Goal: Ask a question

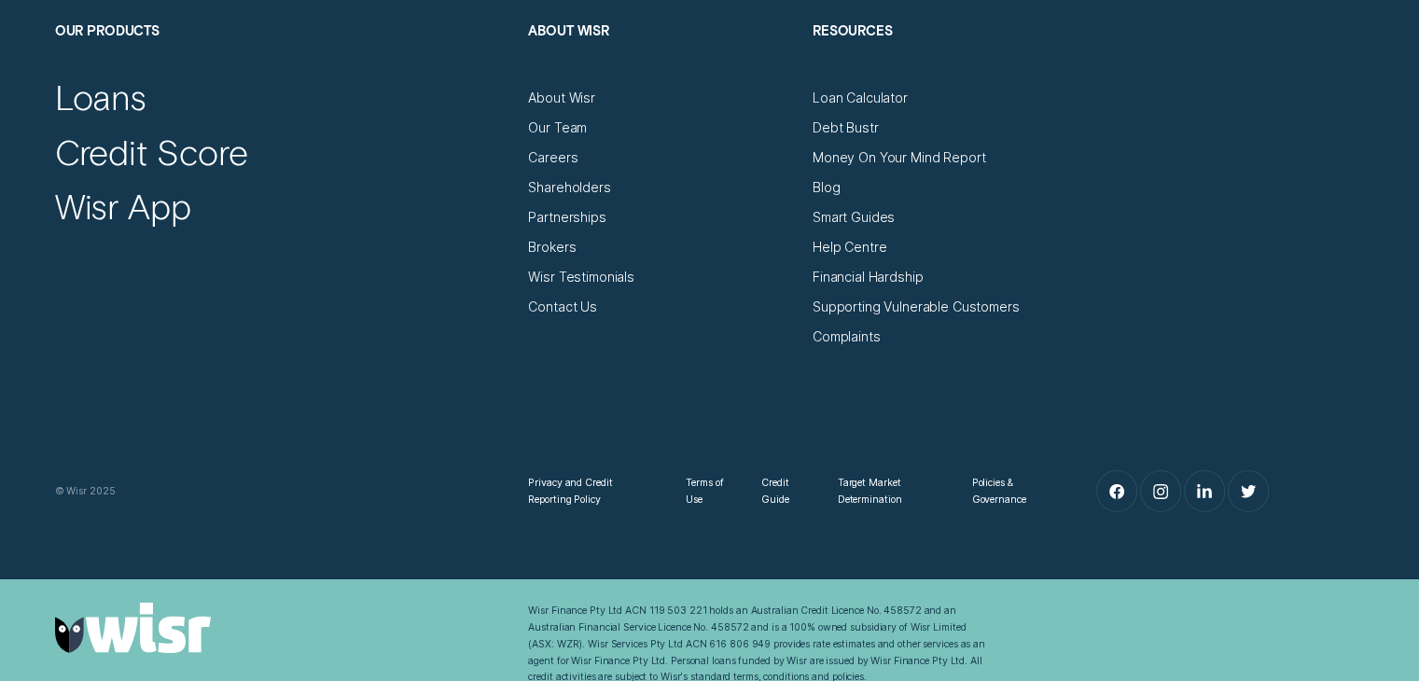
scroll to position [6548, 0]
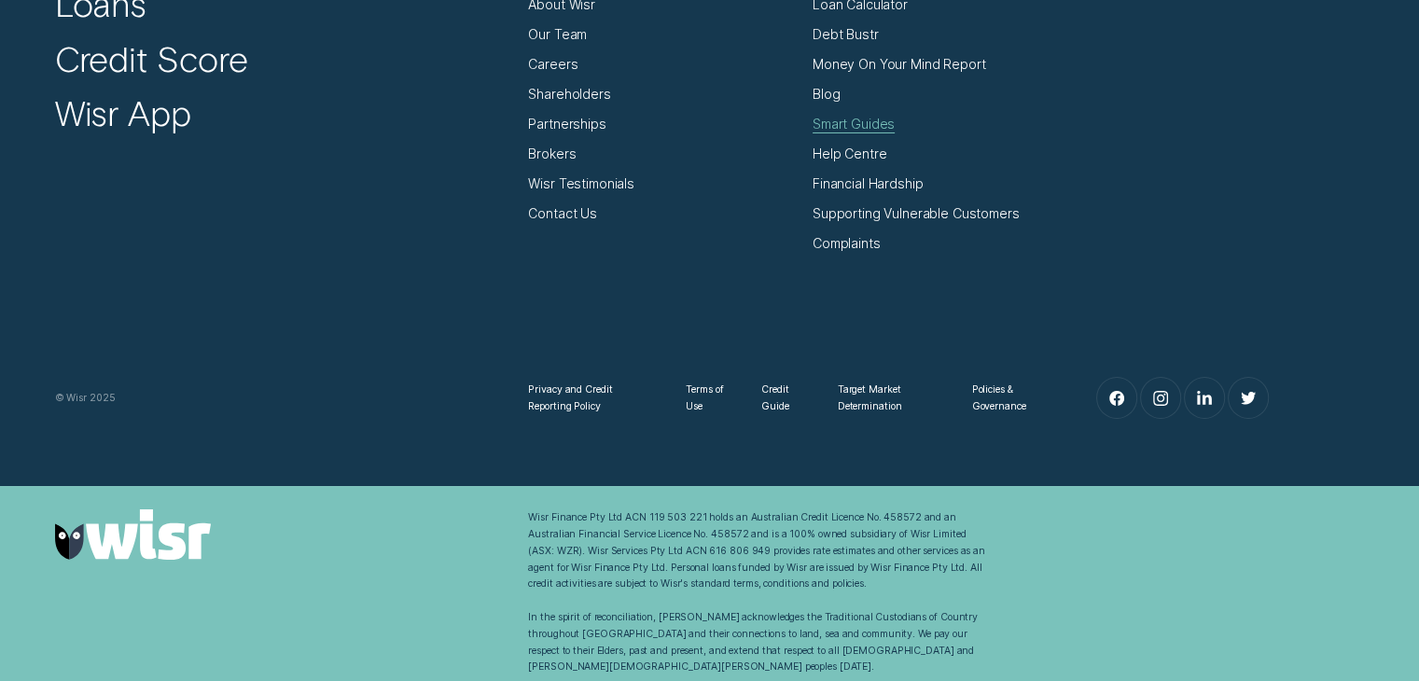
click at [860, 126] on div "Smart Guides" at bounding box center [853, 124] width 82 height 17
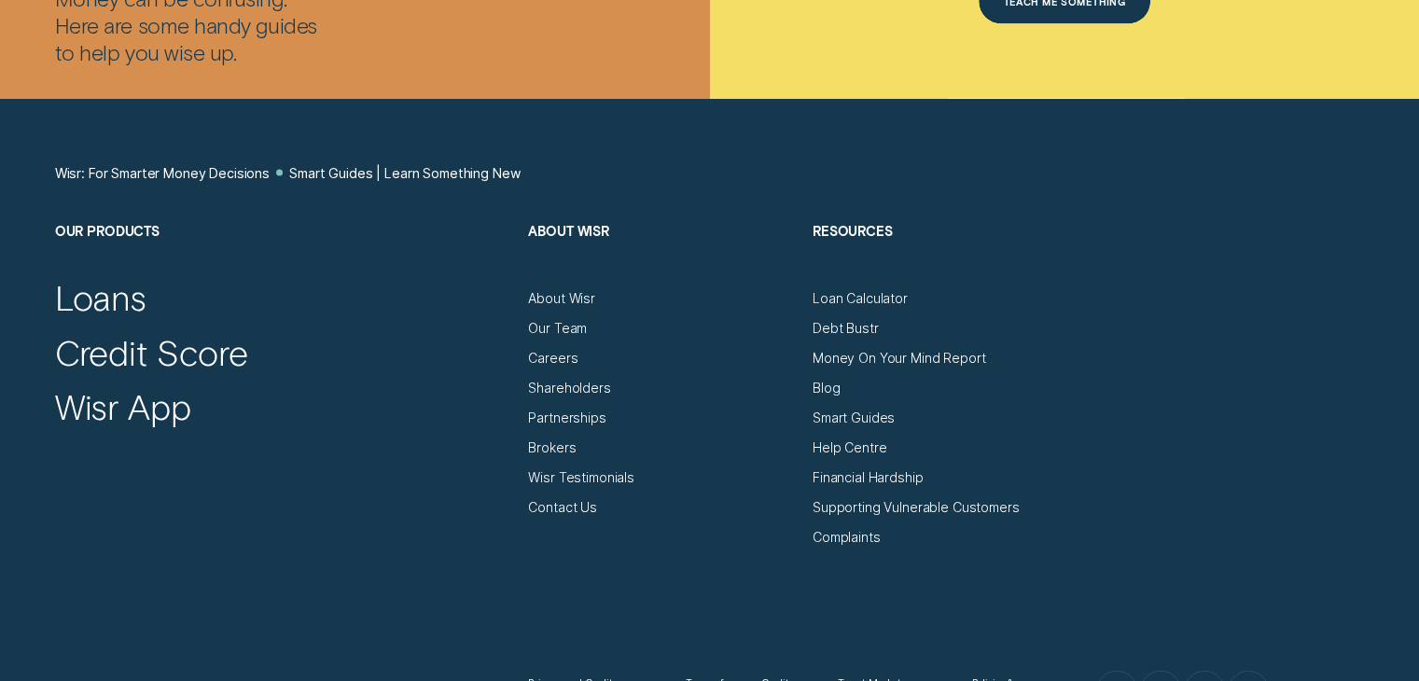
scroll to position [4198, 0]
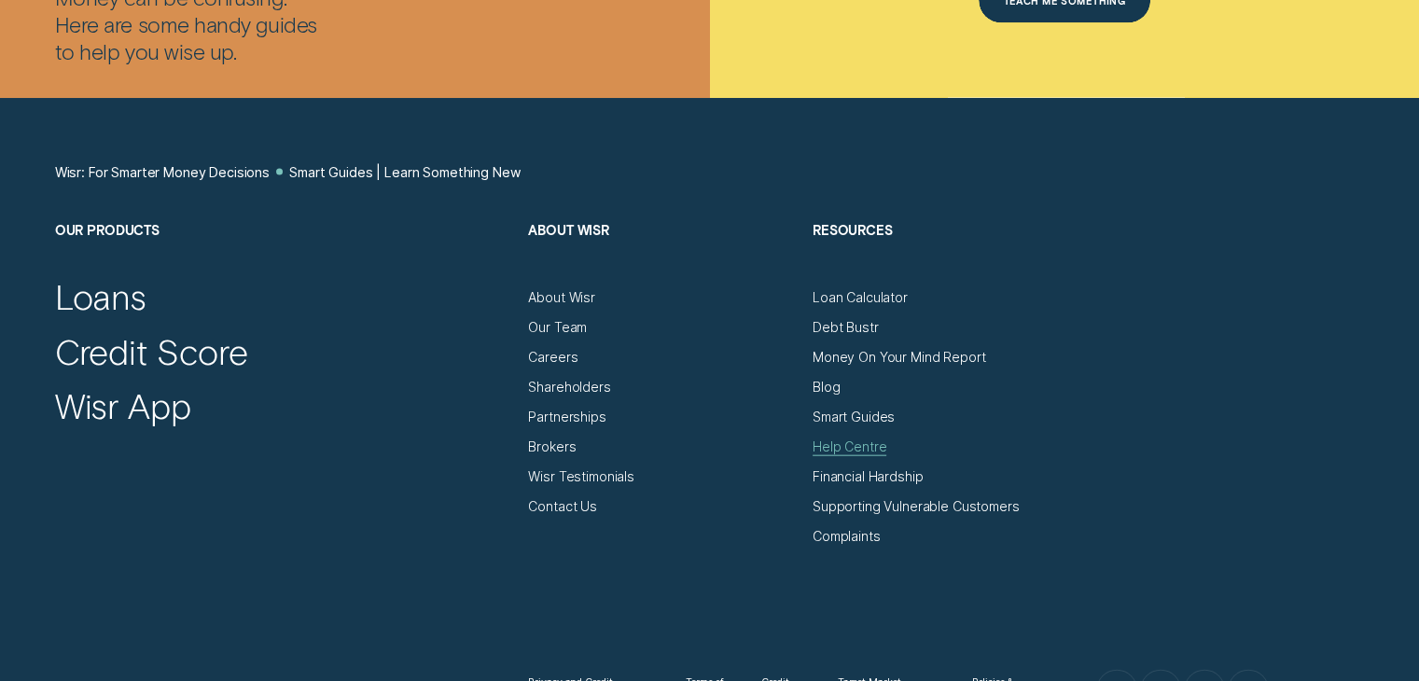
click at [847, 448] on div "Help Centre" at bounding box center [849, 446] width 74 height 17
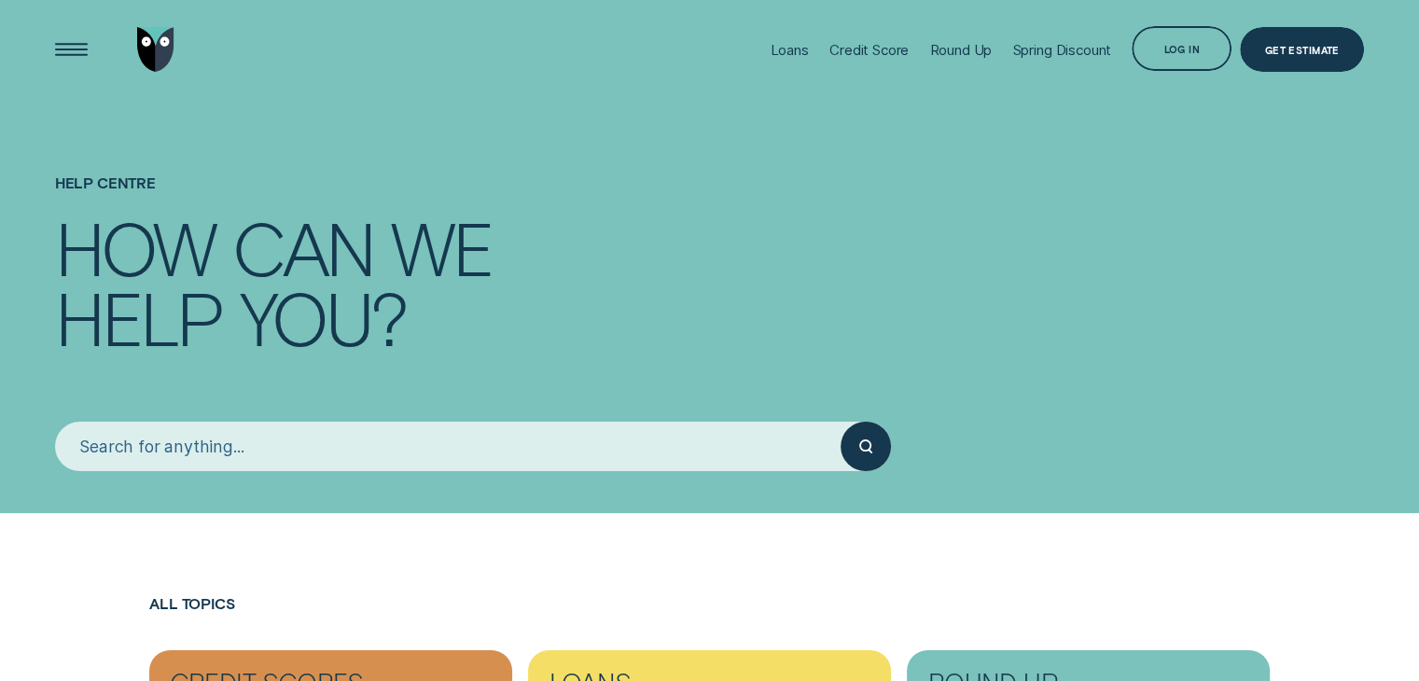
click at [440, 454] on input "search" at bounding box center [448, 446] width 786 height 49
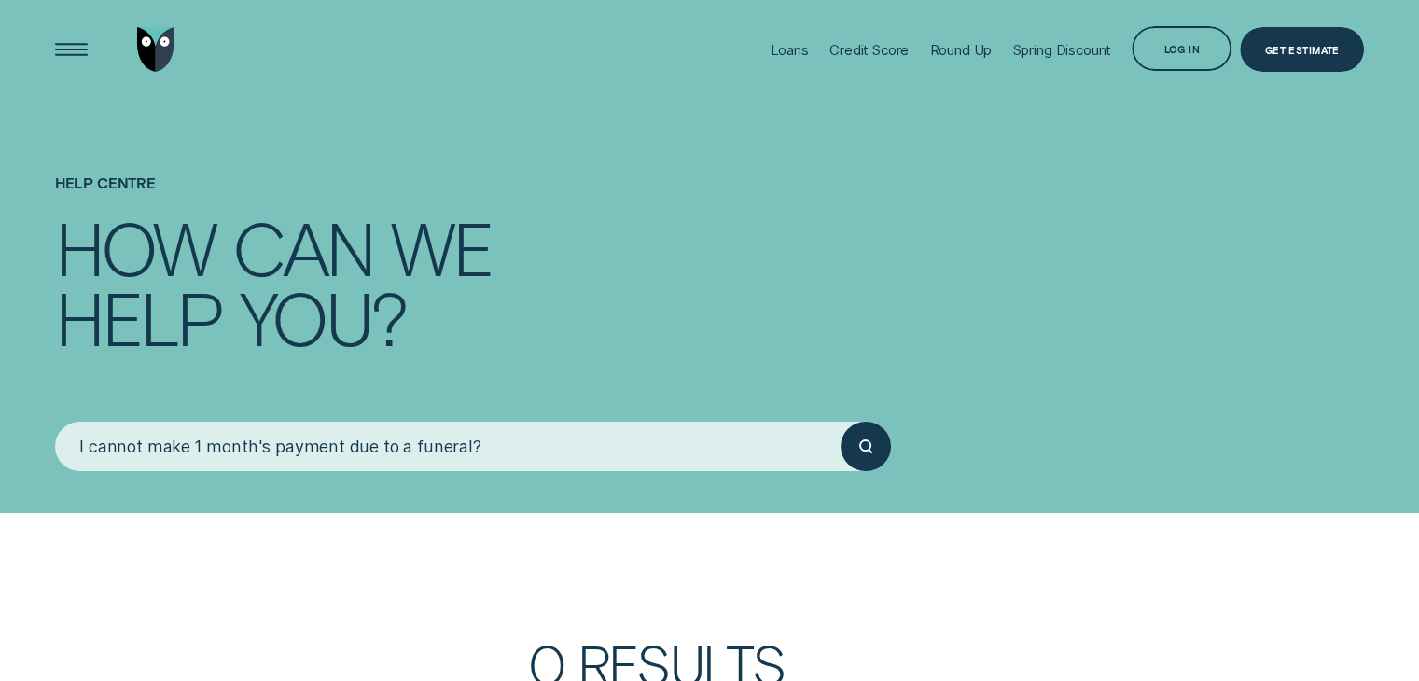
click at [840, 422] on button "submit" at bounding box center [864, 446] width 49 height 49
click at [869, 451] on icon "submit" at bounding box center [869, 451] width 3 height 3
click at [867, 449] on circle "submit" at bounding box center [865, 445] width 10 height 10
drag, startPoint x: 340, startPoint y: 449, endPoint x: 460, endPoint y: 452, distance: 120.4
click at [460, 452] on input "I cannot make 1 month's payment due to a funeral?" at bounding box center [448, 446] width 786 height 49
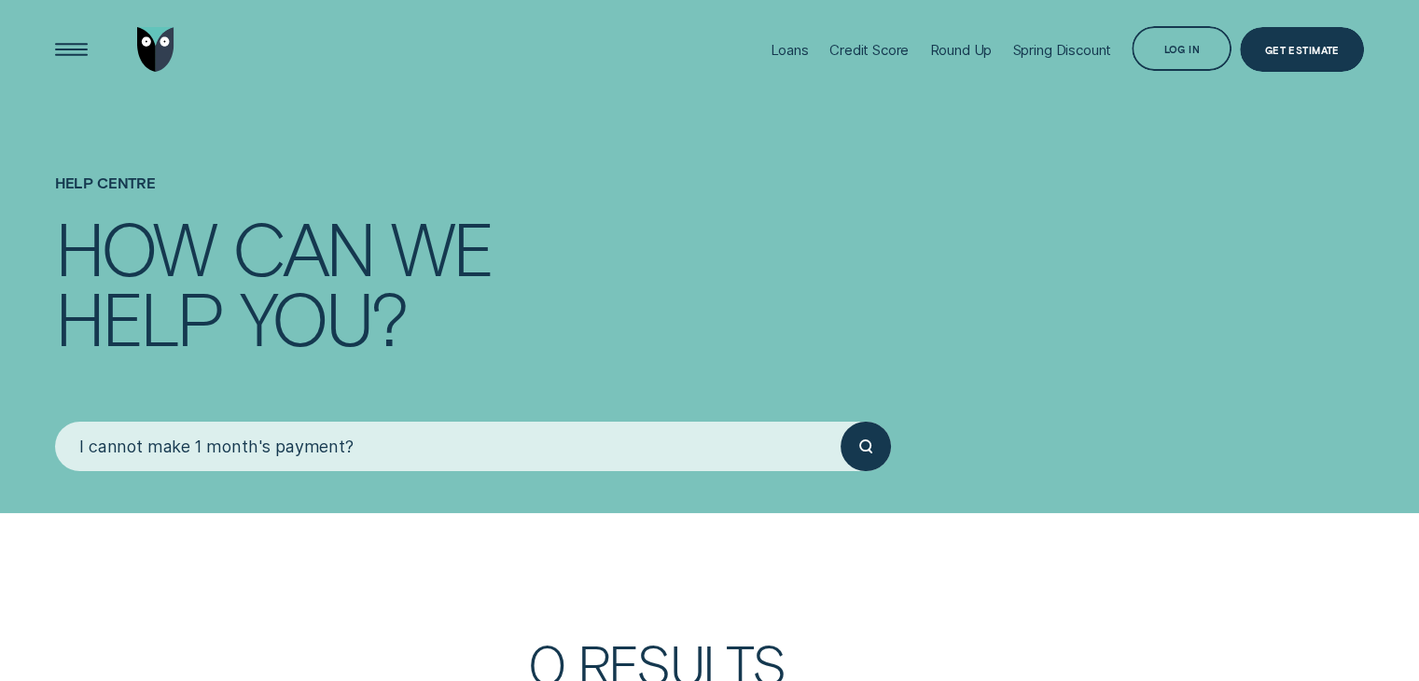
click at [840, 422] on button "submit" at bounding box center [864, 446] width 49 height 49
click at [862, 445] on icon "submit" at bounding box center [865, 446] width 13 height 14
drag, startPoint x: 333, startPoint y: 451, endPoint x: 65, endPoint y: 445, distance: 267.8
click at [65, 445] on input "I cannot make 1 month's payment?" at bounding box center [448, 446] width 786 height 49
click at [65, 445] on input "c?" at bounding box center [448, 446] width 786 height 49
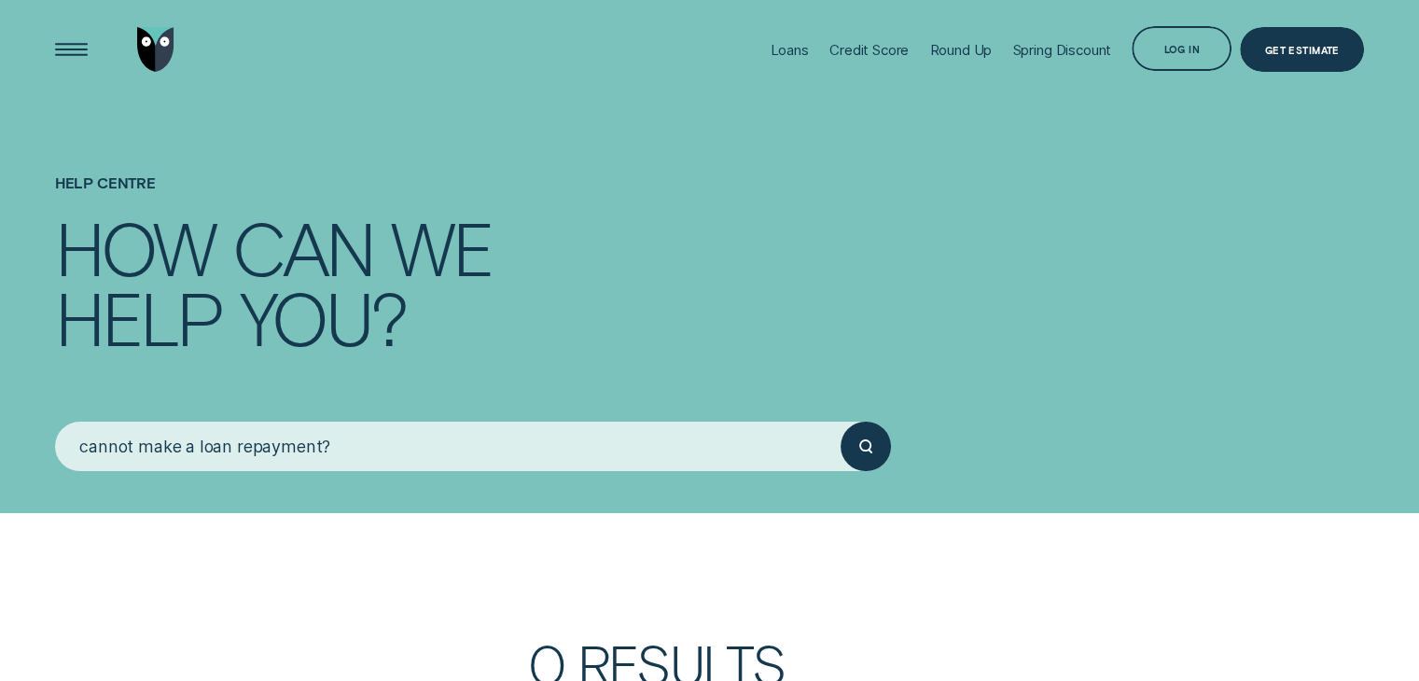
type input "cannot make a loan repayment?"
click at [840, 422] on button "submit" at bounding box center [864, 446] width 49 height 49
click at [66, 47] on div "Open Menu" at bounding box center [70, 49] width 63 height 63
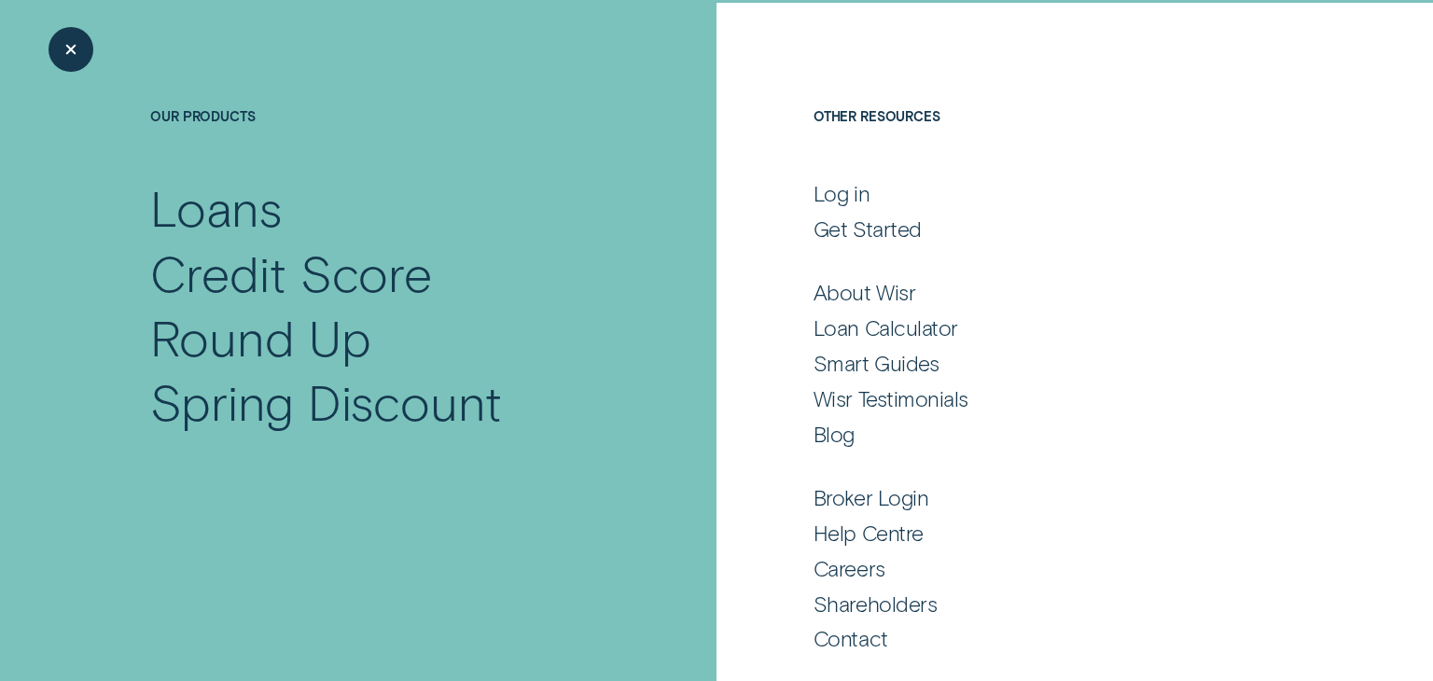
scroll to position [97, 0]
